Goal: Find specific page/section: Find specific page/section

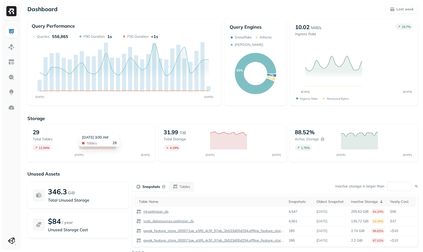
scroll to position [30, 0]
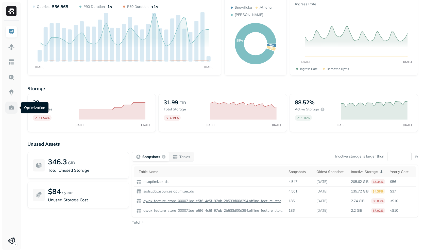
click at [15, 107] on link at bounding box center [11, 108] width 12 height 12
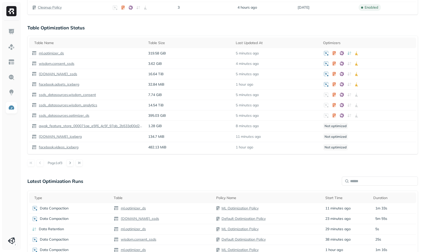
scroll to position [274, 0]
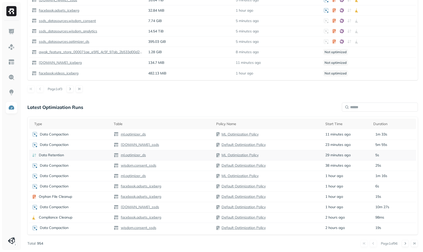
click at [78, 158] on div "Data Retention" at bounding box center [70, 155] width 77 height 5
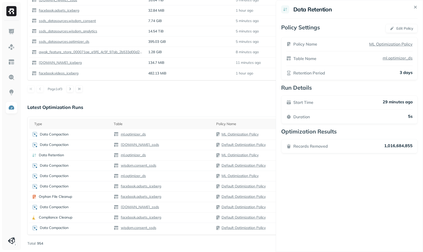
click at [377, 146] on div "Records Removed 1,016,684,855" at bounding box center [349, 146] width 126 height 6
click at [390, 58] on p "ml.optimizer_ds" at bounding box center [397, 58] width 31 height 5
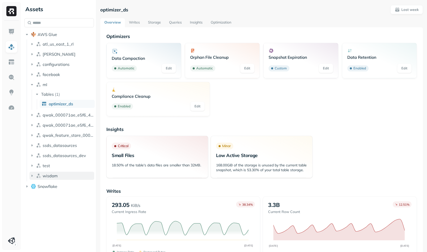
click at [56, 178] on span "wisdom" at bounding box center [50, 176] width 15 height 5
click at [61, 185] on button "Tables ( 2 )" at bounding box center [65, 186] width 60 height 8
click at [66, 196] on span "analytics_ssds" at bounding box center [63, 195] width 28 height 5
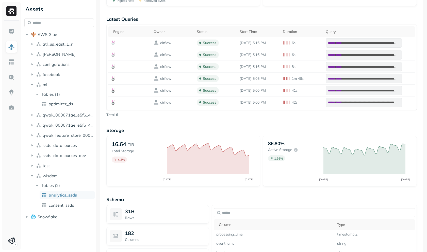
scroll to position [460, 0]
